Goal: Transaction & Acquisition: Purchase product/service

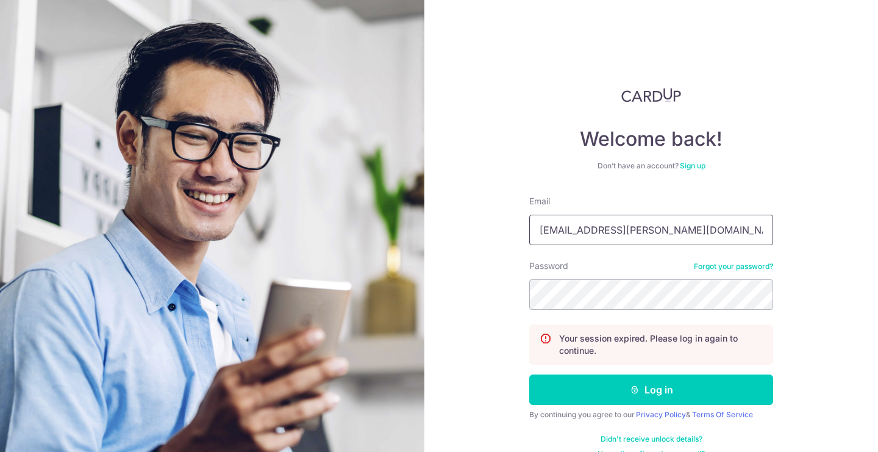
type input "[EMAIL_ADDRESS][PERSON_NAME][DOMAIN_NAME]"
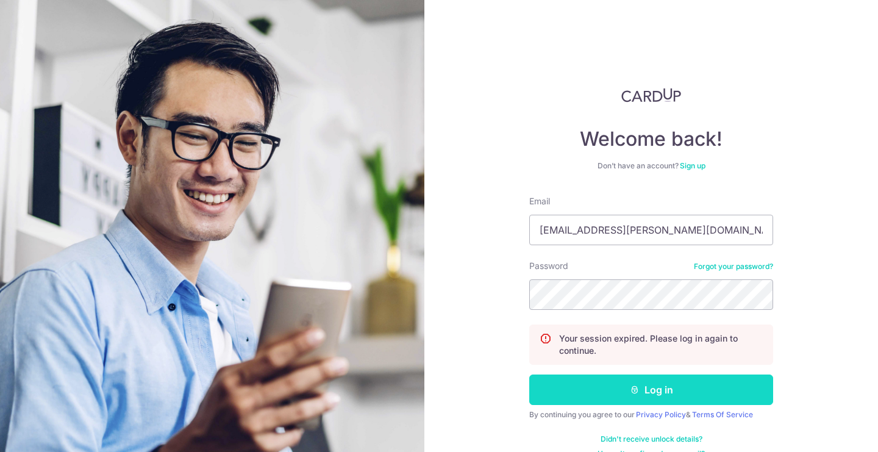
click at [638, 393] on icon "submit" at bounding box center [635, 390] width 10 height 10
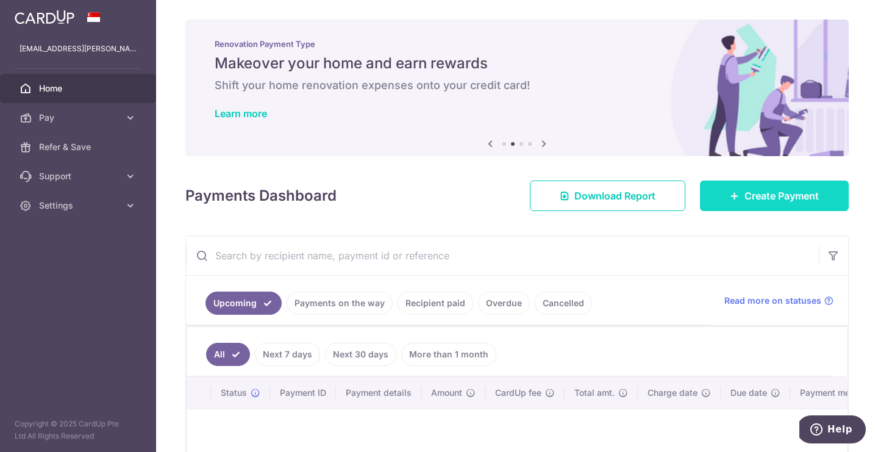
click at [758, 193] on span "Create Payment" at bounding box center [782, 195] width 74 height 15
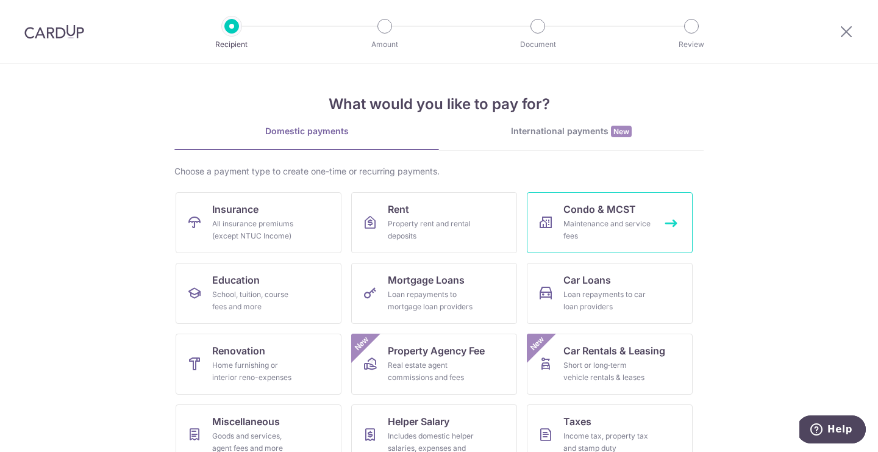
click at [603, 212] on span "Condo & MCST" at bounding box center [599, 209] width 73 height 15
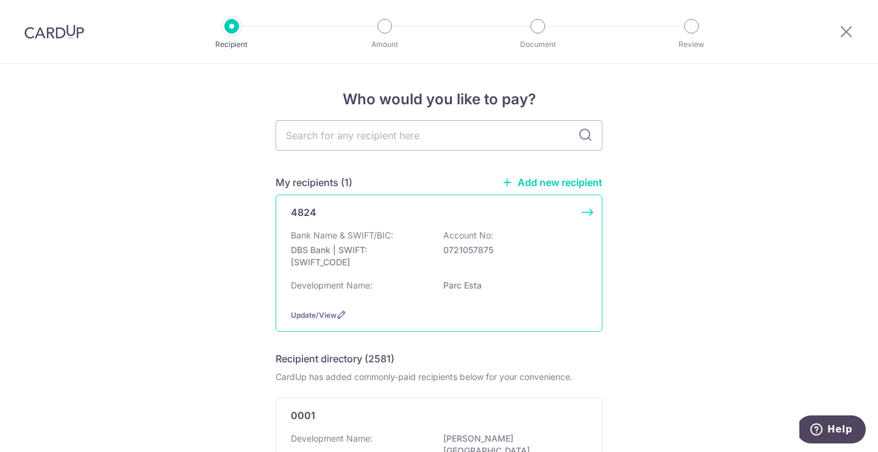
click at [423, 225] on div "4824 Bank Name & SWIFT/BIC: DBS Bank | SWIFT: DBSSSGSGXXX Account No: 072105787…" at bounding box center [439, 263] width 327 height 137
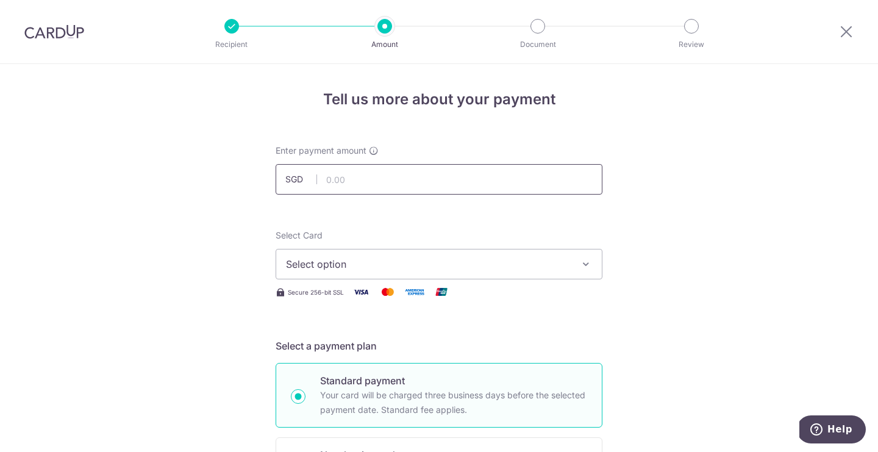
click at [349, 185] on input "text" at bounding box center [439, 179] width 327 height 30
type input "954.84"
click at [326, 265] on span "Select option" at bounding box center [428, 264] width 284 height 15
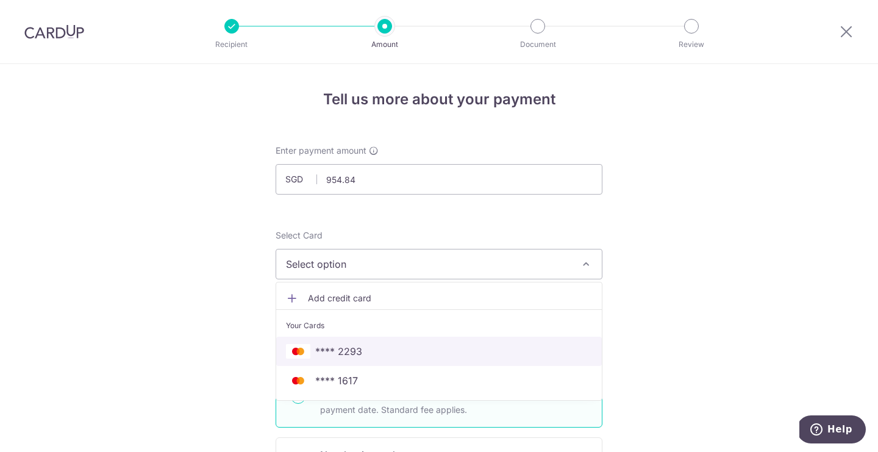
click at [325, 353] on span "**** 2293" at bounding box center [338, 351] width 47 height 15
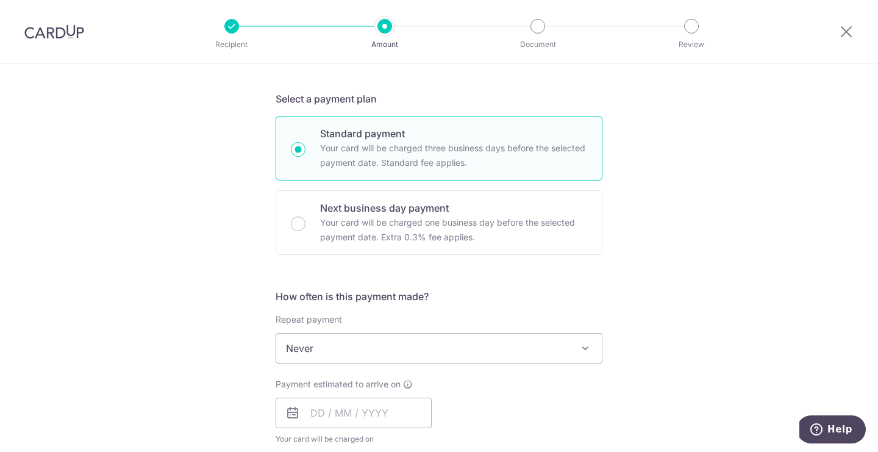
scroll to position [355, 0]
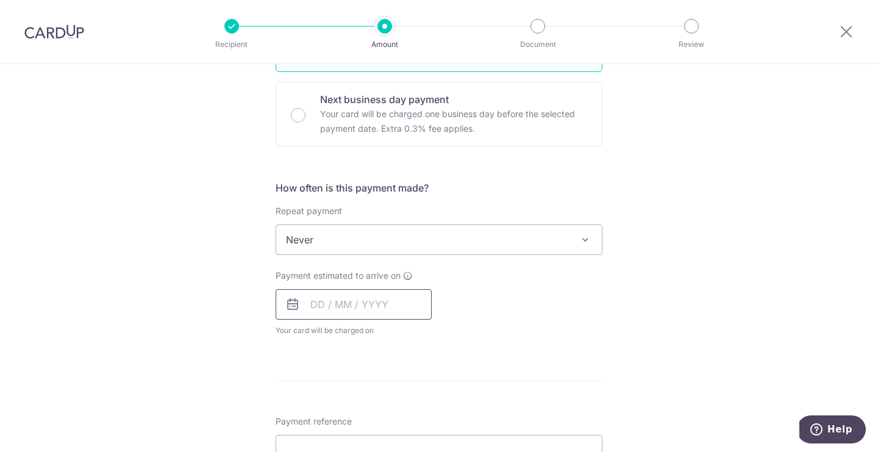
click at [318, 304] on input "text" at bounding box center [354, 304] width 156 height 30
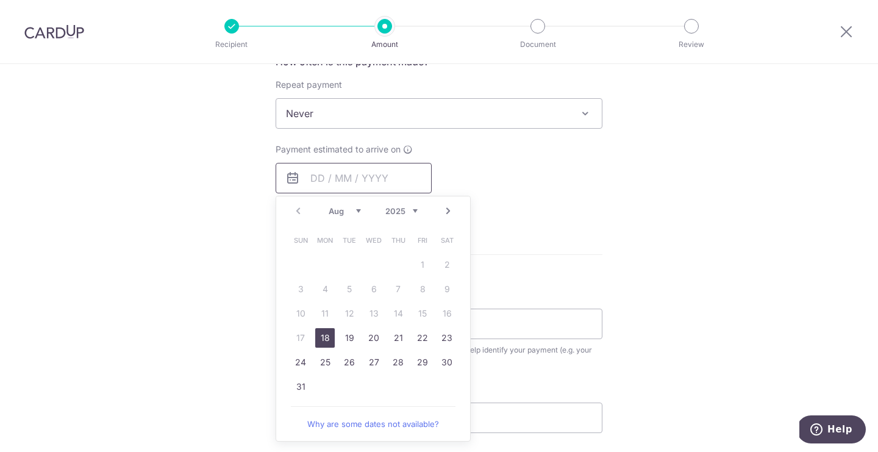
scroll to position [512, 0]
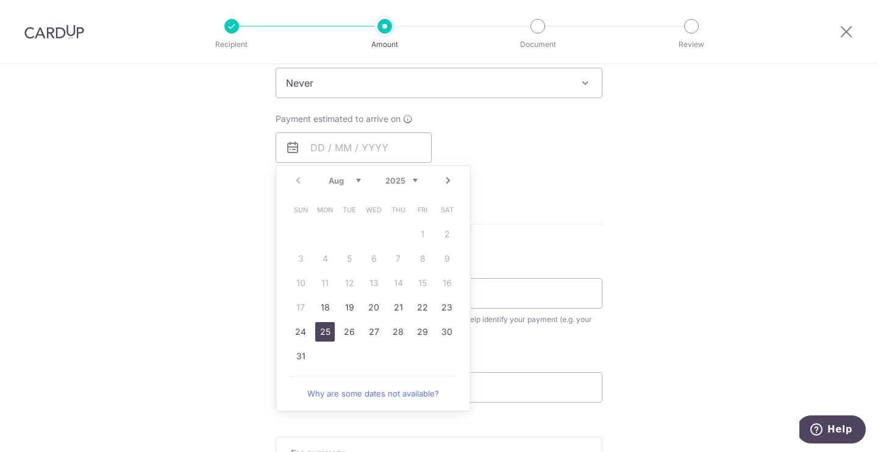
click at [321, 334] on link "25" at bounding box center [325, 332] width 20 height 20
type input "25/08/2025"
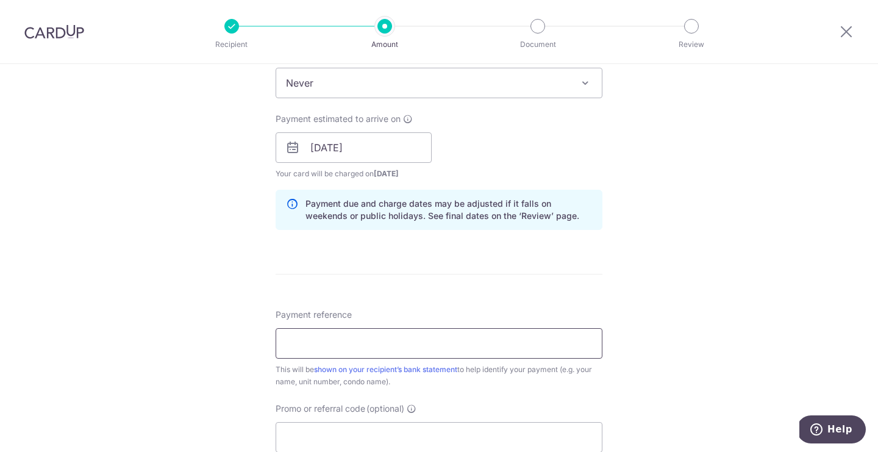
click at [332, 340] on input "Payment reference" at bounding box center [439, 343] width 327 height 30
type input "Blk9080740"
click at [172, 338] on div "Tell us more about your payment Enter payment amount SGD 954.84 954.84 Select C…" at bounding box center [439, 128] width 878 height 1153
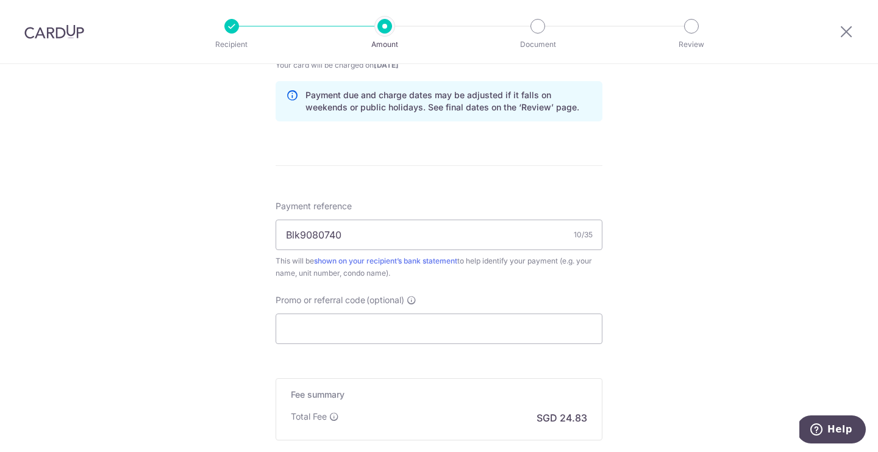
scroll to position [643, 0]
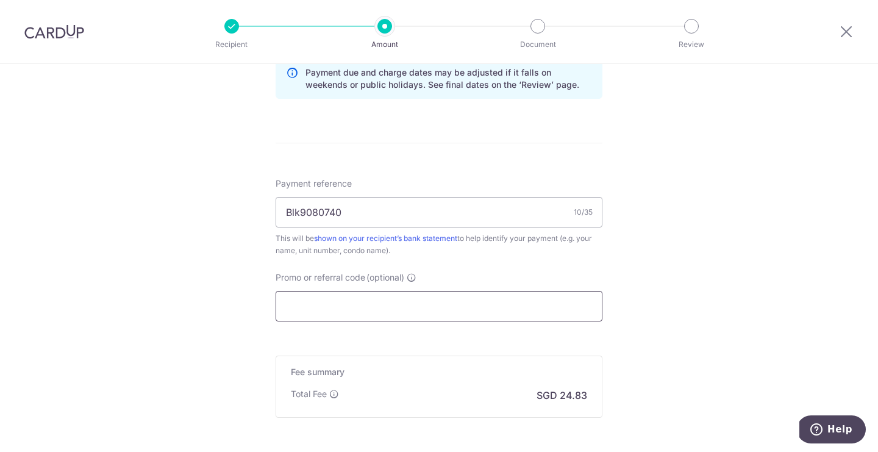
click at [320, 301] on input "Promo or referral code (optional)" at bounding box center [439, 306] width 327 height 30
type input "o"
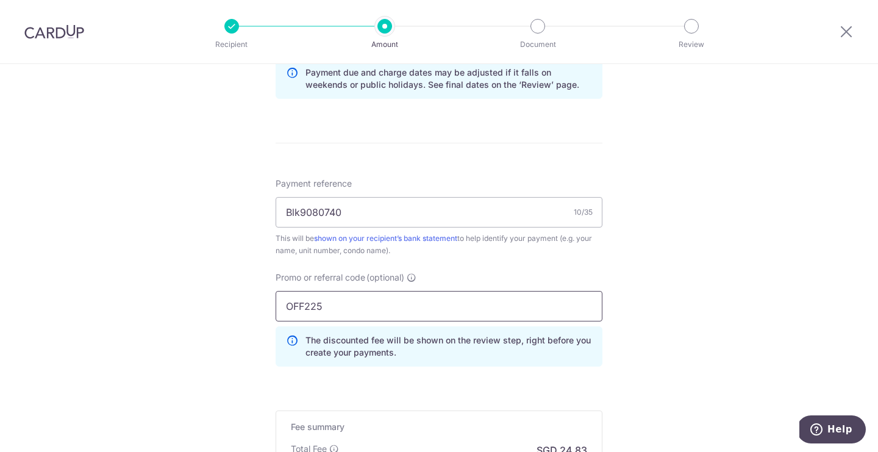
type input "OFF225"
click at [185, 299] on div "Tell us more about your payment Enter payment amount SGD 954.84 954.84 Select C…" at bounding box center [439, 25] width 878 height 1208
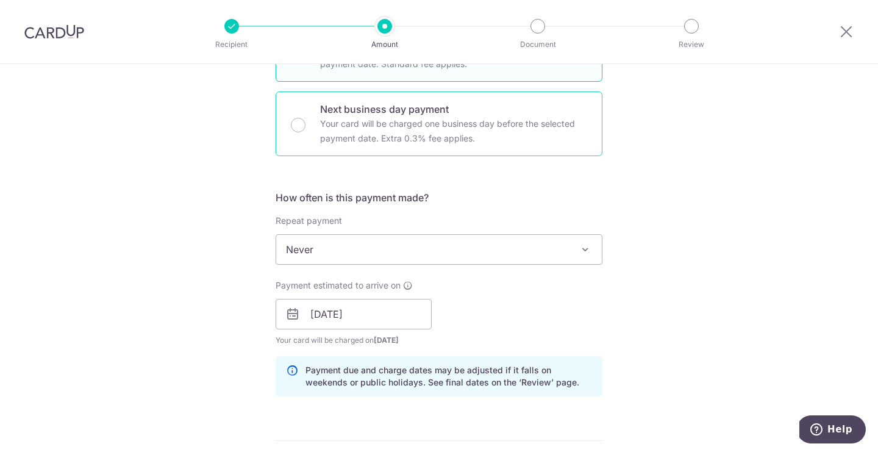
scroll to position [371, 0]
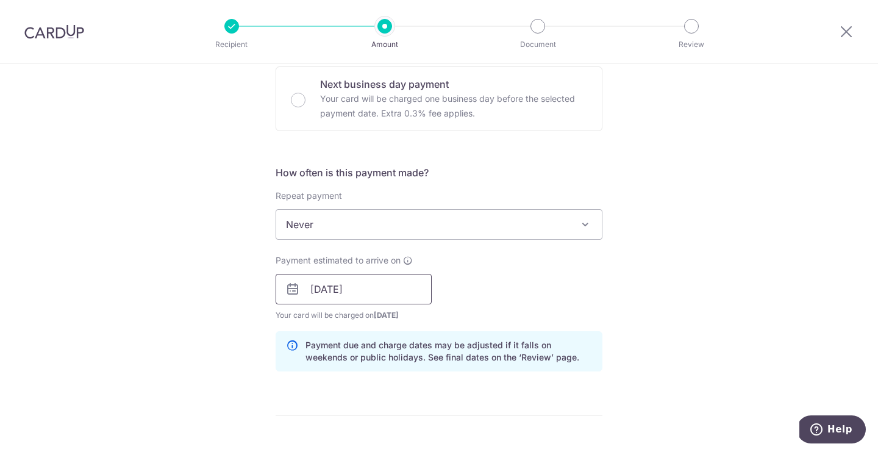
click at [320, 288] on input "25/08/2025" at bounding box center [354, 289] width 156 height 30
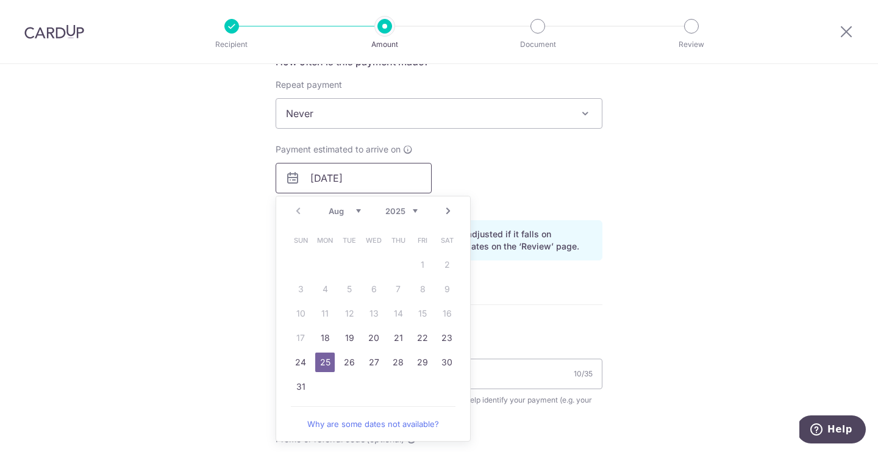
scroll to position [496, 0]
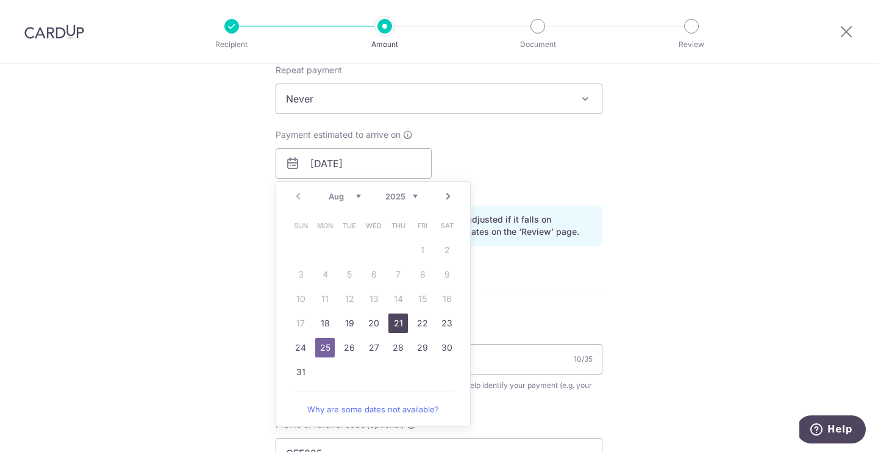
click at [399, 324] on link "21" at bounding box center [398, 323] width 20 height 20
type input "[DATE]"
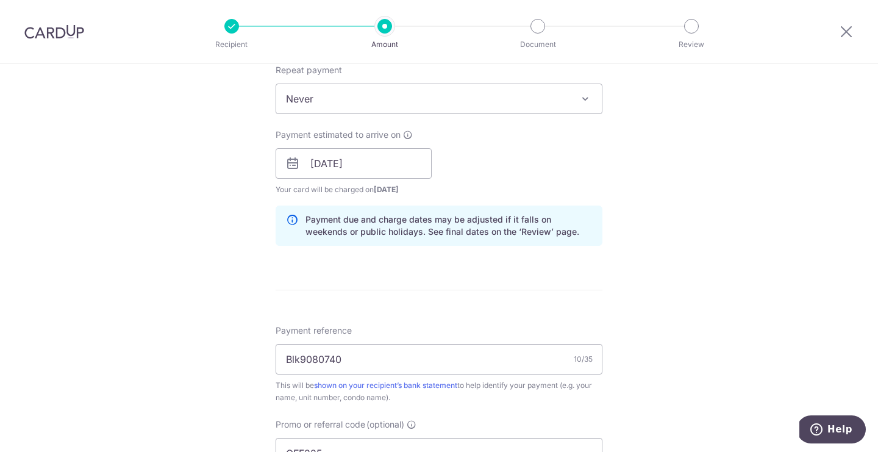
click at [433, 291] on form "Enter payment amount SGD 954.84 954.84 Select Card **** 2293 Add credit card Yo…" at bounding box center [439, 183] width 327 height 1070
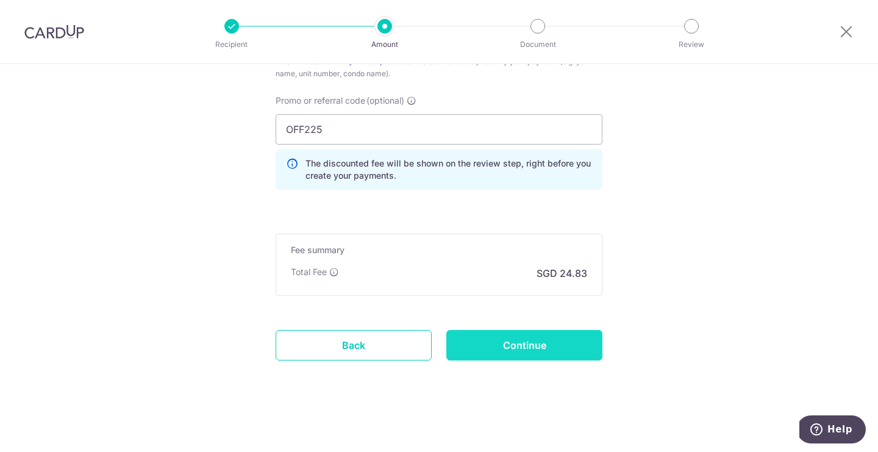
scroll to position [820, 0]
click at [510, 339] on input "Continue" at bounding box center [524, 345] width 156 height 30
type input "Create Schedule"
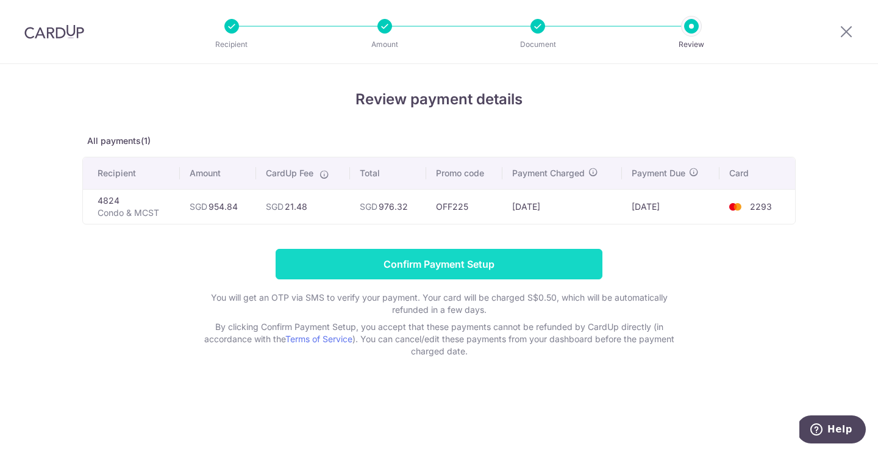
click at [480, 269] on input "Confirm Payment Setup" at bounding box center [439, 264] width 327 height 30
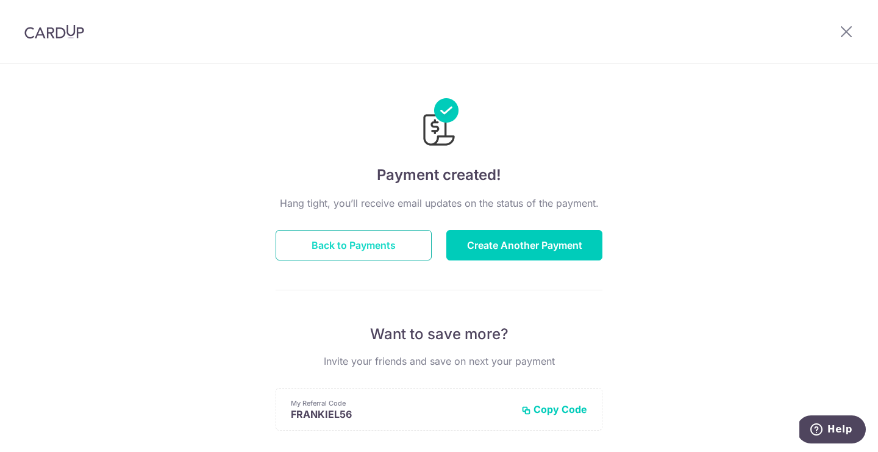
click at [377, 242] on button "Back to Payments" at bounding box center [354, 245] width 156 height 30
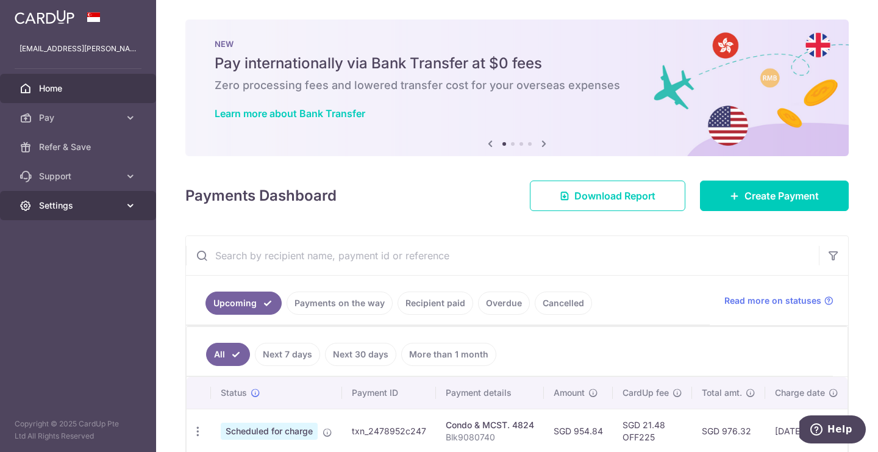
click at [126, 209] on icon at bounding box center [130, 205] width 12 height 12
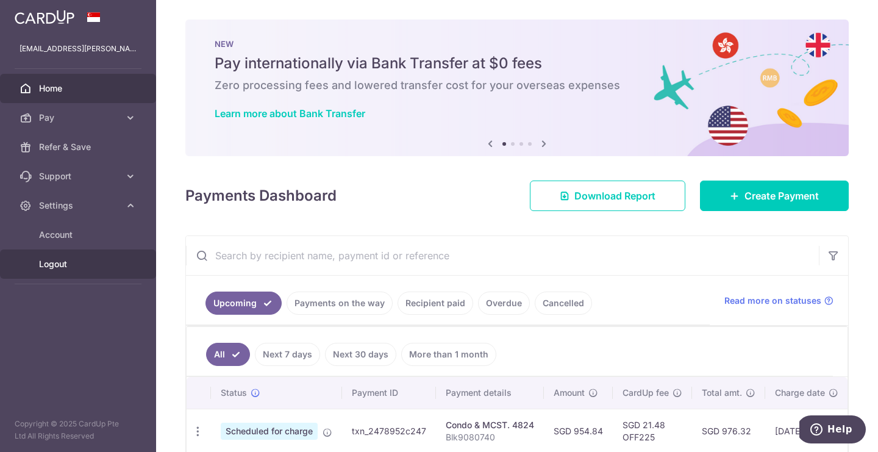
click at [52, 264] on span "Logout" at bounding box center [79, 264] width 80 height 12
